Goal: Check status: Check status

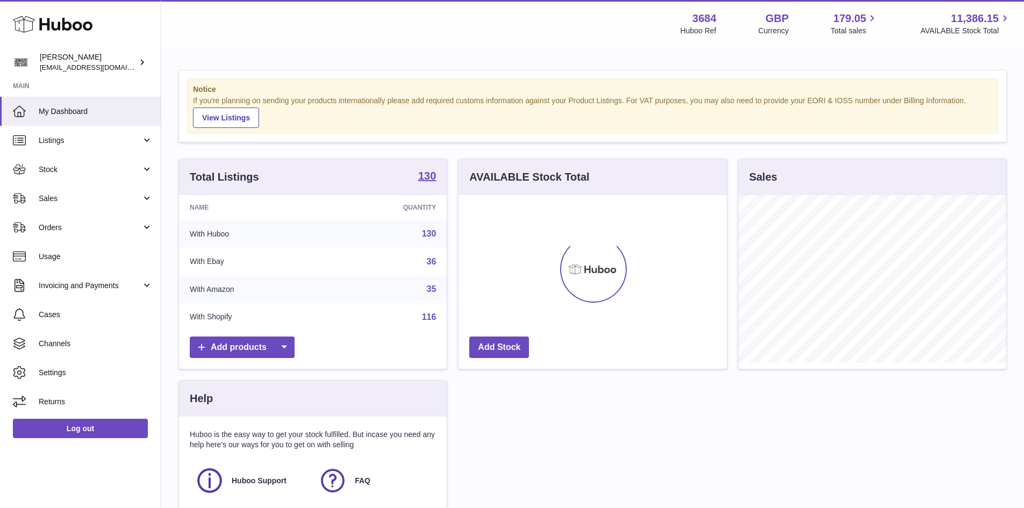
scroll to position [168, 268]
click at [77, 176] on link "Stock" at bounding box center [80, 169] width 161 height 29
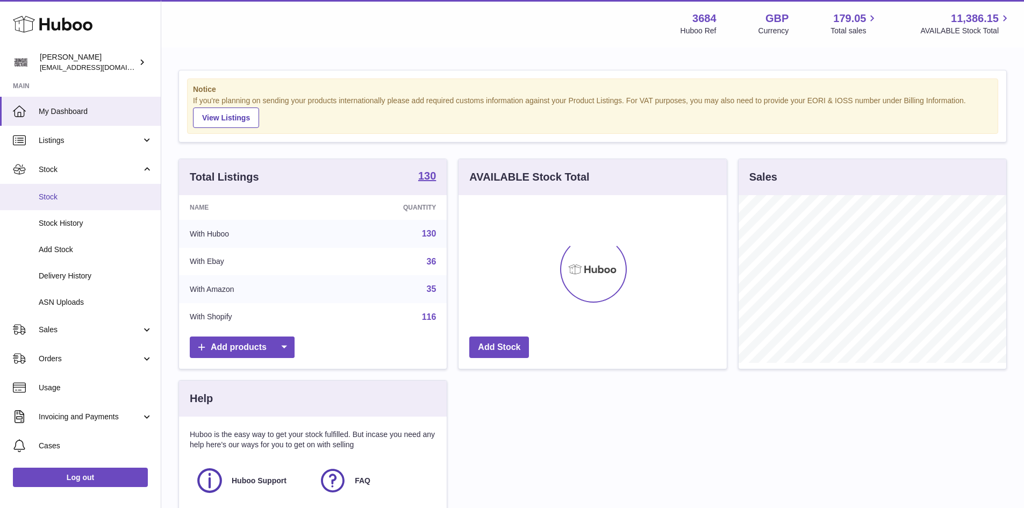
click at [82, 197] on span "Stock" at bounding box center [96, 197] width 114 height 10
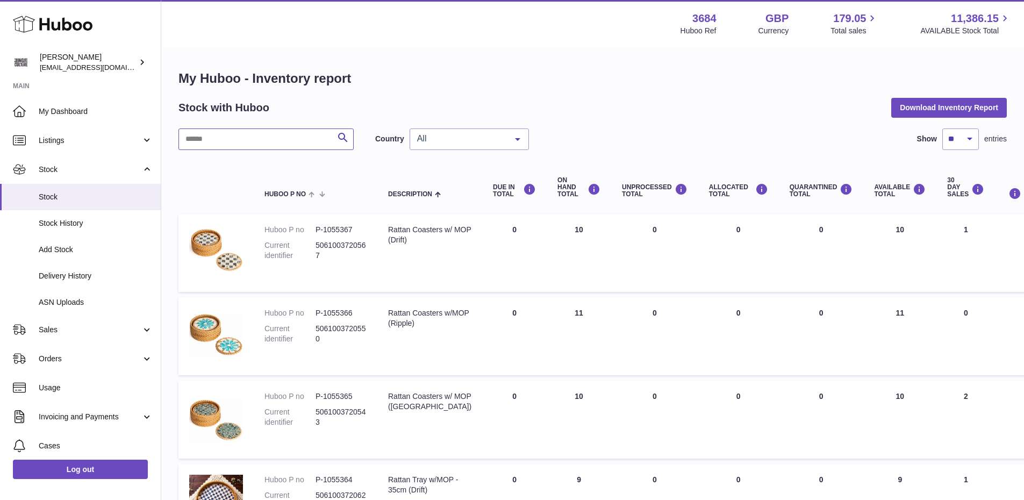
click at [232, 142] on input "text" at bounding box center [265, 138] width 175 height 21
type input "*"
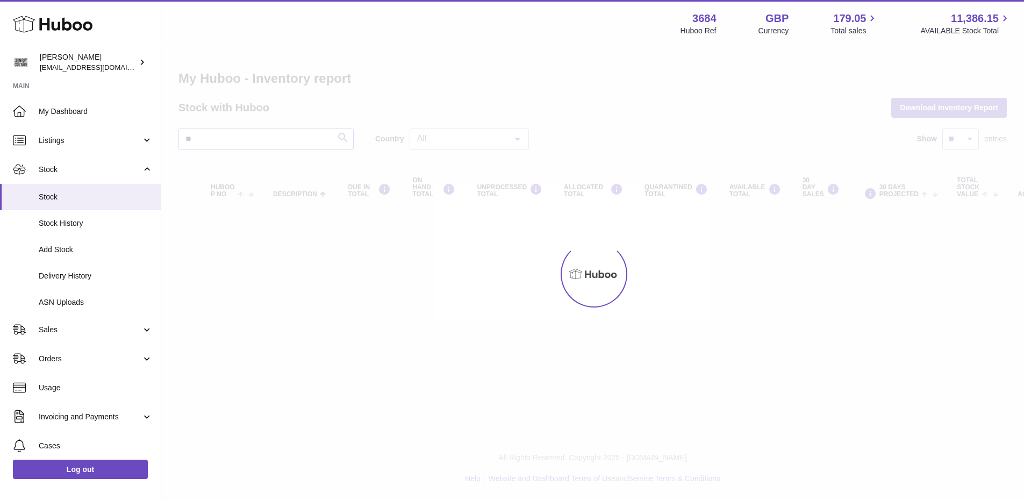
type input "*"
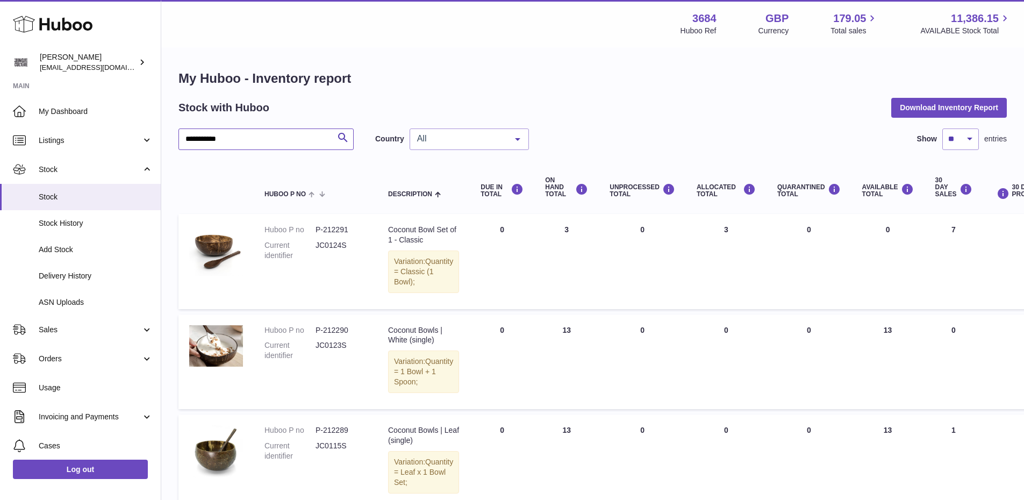
type input "**********"
click at [345, 234] on dd "P-212291" at bounding box center [340, 230] width 51 height 10
click at [345, 233] on dd "P-212291" at bounding box center [340, 230] width 51 height 10
copy dd "212291"
click at [101, 321] on link "Sales" at bounding box center [80, 329] width 161 height 29
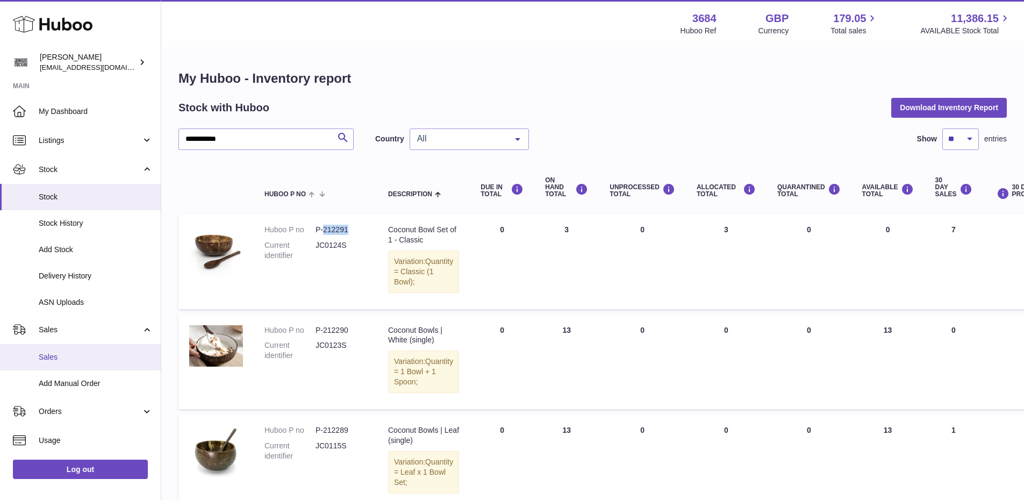
click at [73, 355] on span "Sales" at bounding box center [96, 357] width 114 height 10
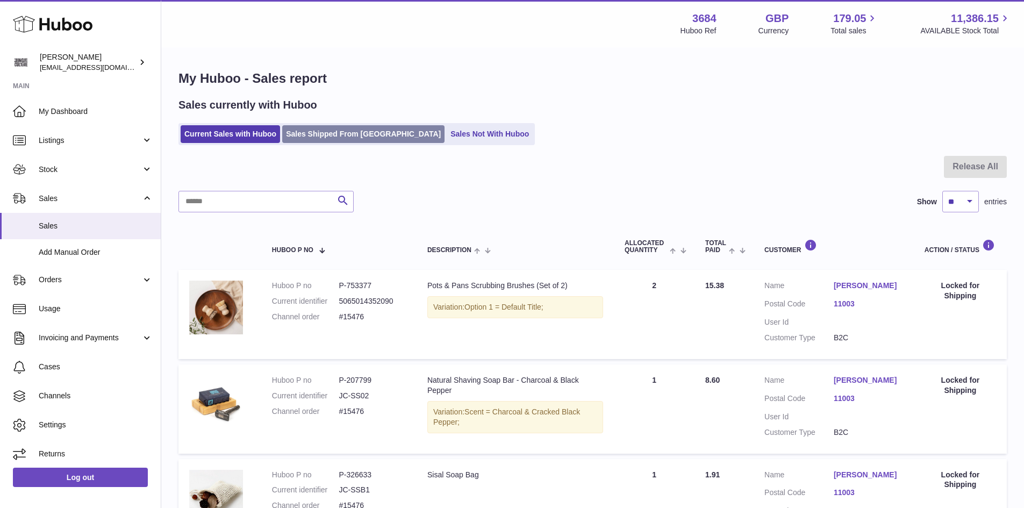
click at [348, 138] on link "Sales Shipped From Huboo" at bounding box center [363, 134] width 162 height 18
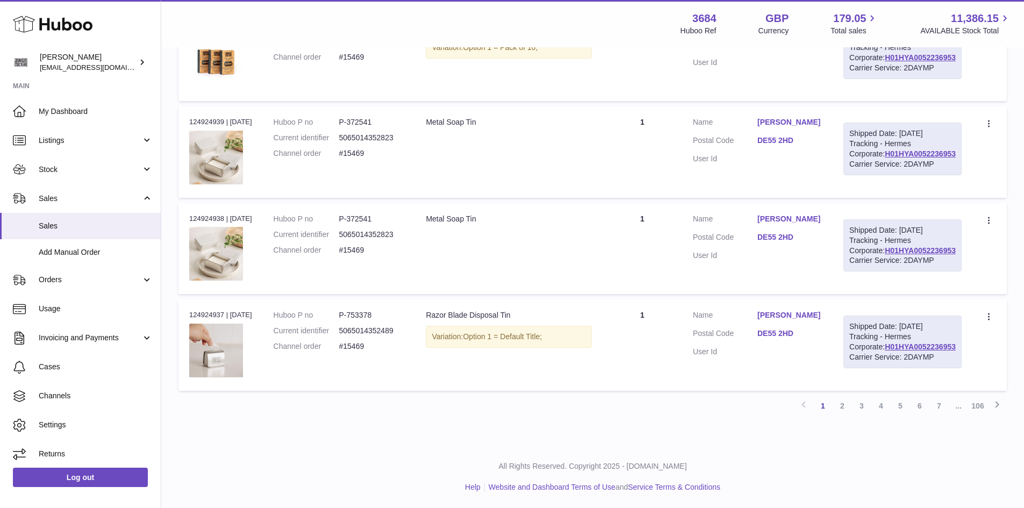
scroll to position [992, 0]
click at [841, 409] on link "2" at bounding box center [841, 405] width 19 height 19
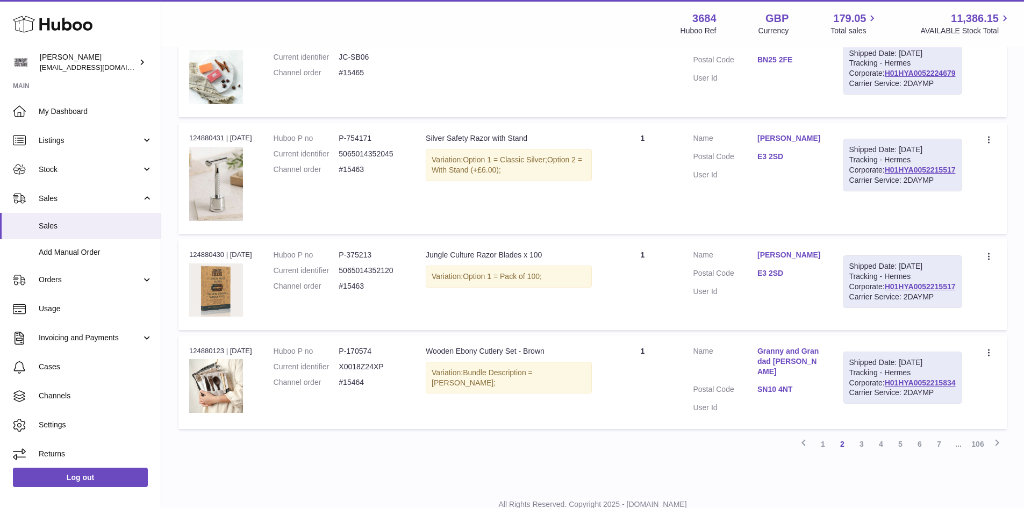
scroll to position [969, 0]
